Goal: Navigation & Orientation: Find specific page/section

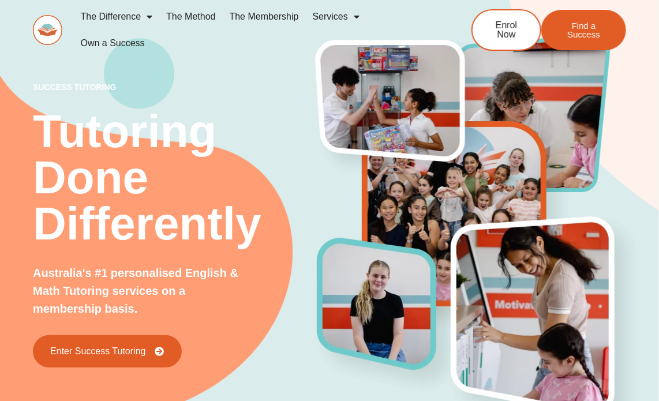
click at [355, 14] on span "Menu" at bounding box center [354, 16] width 12 height 21
